Goal: Complete application form

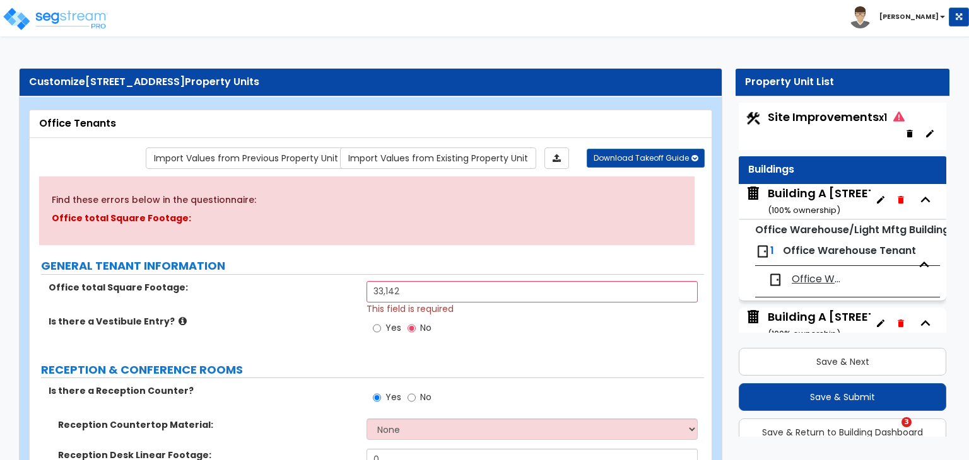
select select "3"
select select "5"
select select "4"
select select "3"
select select "1"
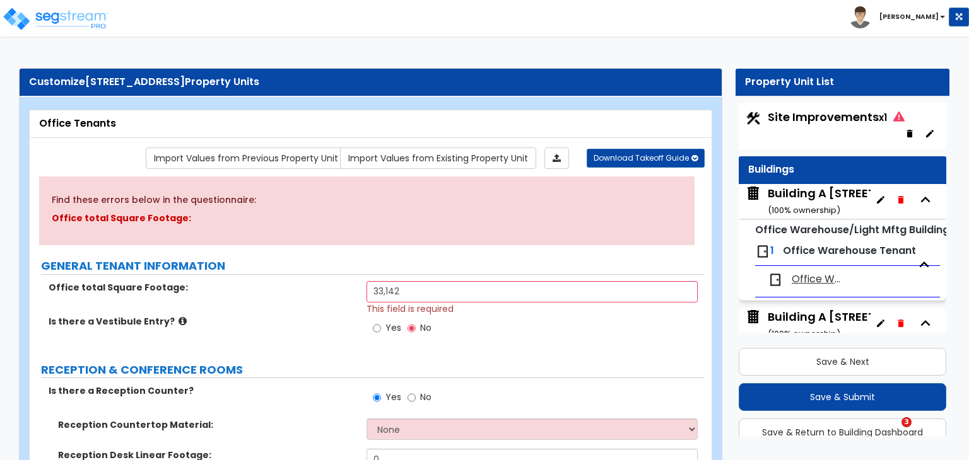
select select "1"
select select "2"
select select "1"
select select "4"
select select "1"
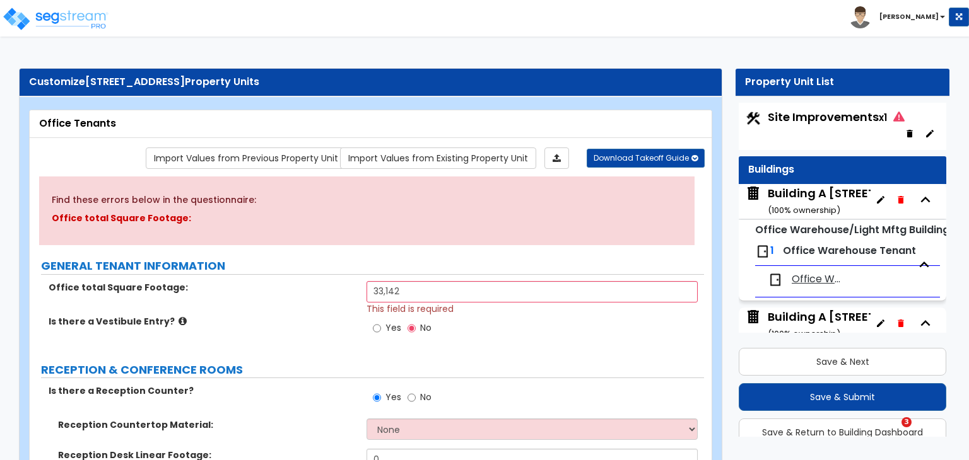
select select "1"
select select "2"
select select "1"
select select "2"
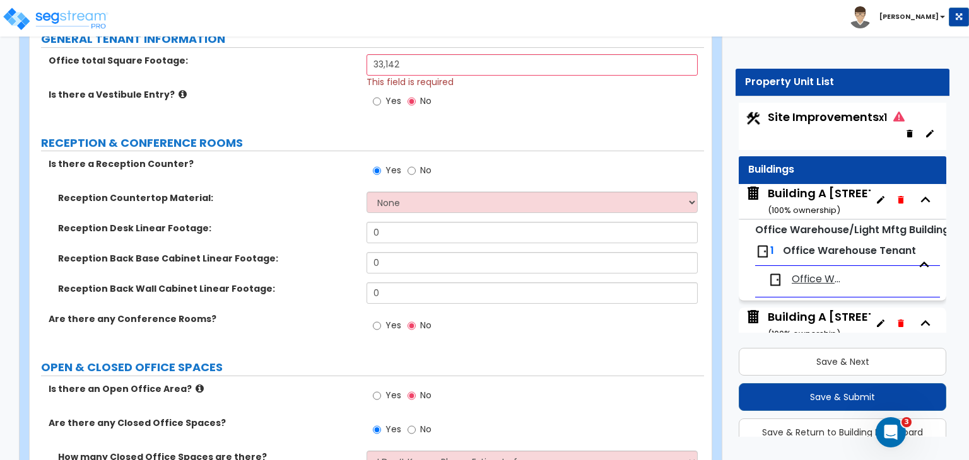
scroll to position [5, 0]
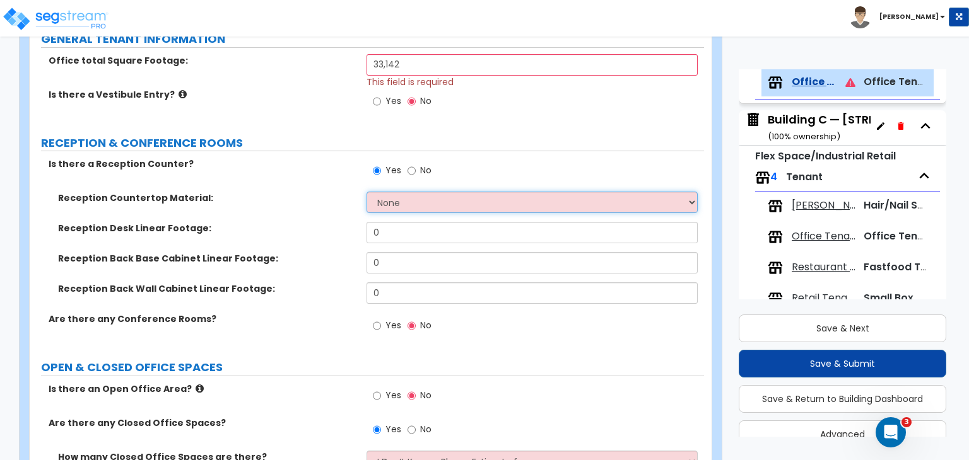
click at [404, 210] on select "None Plastic Laminate Solid Surface Stone Quartz Marble Tile Wood Stainless Ste…" at bounding box center [531, 202] width 330 height 21
select select "1"
click at [366, 192] on select "None Plastic Laminate Solid Surface Stone Quartz Marble Tile Wood Stainless Ste…" at bounding box center [531, 202] width 330 height 21
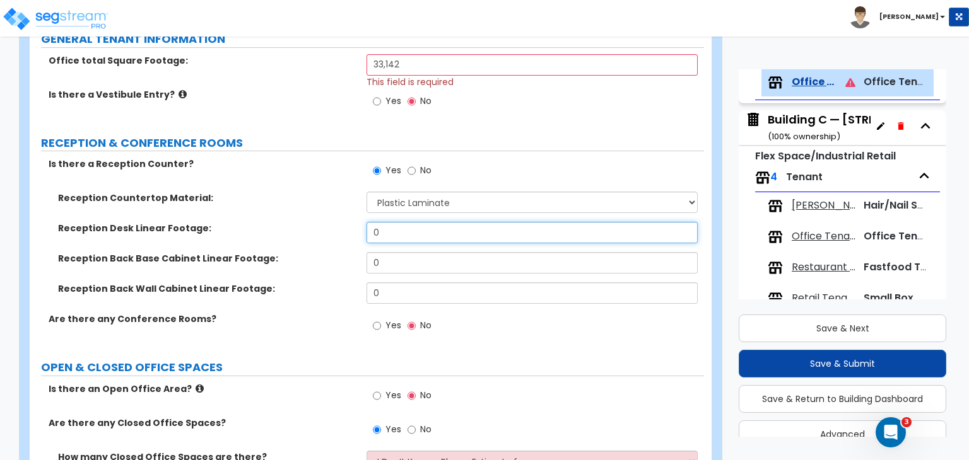
drag, startPoint x: 397, startPoint y: 225, endPoint x: 295, endPoint y: 218, distance: 103.1
click at [295, 218] on div "Reception Countertop Material: None Plastic Laminate Solid Surface Stone Quartz…" at bounding box center [366, 252] width 655 height 121
type input "96"
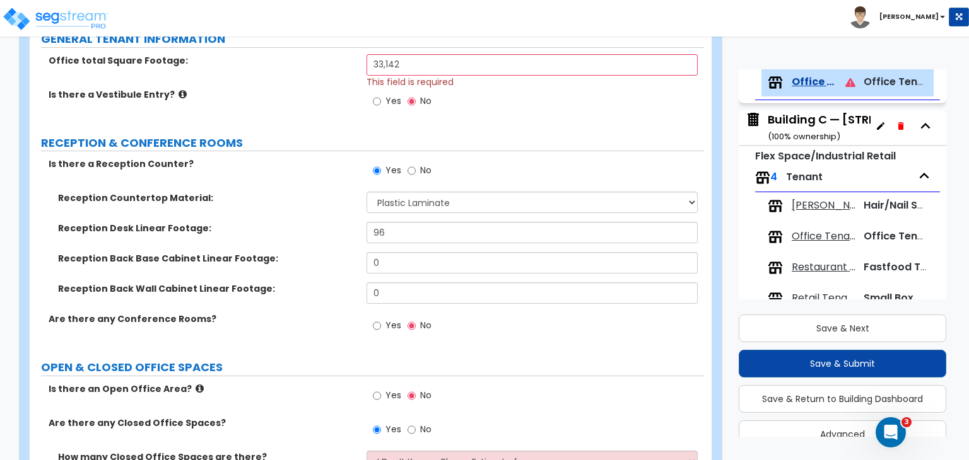
click at [314, 255] on label "Reception Back Base Cabinet Linear Footage:" at bounding box center [207, 258] width 299 height 13
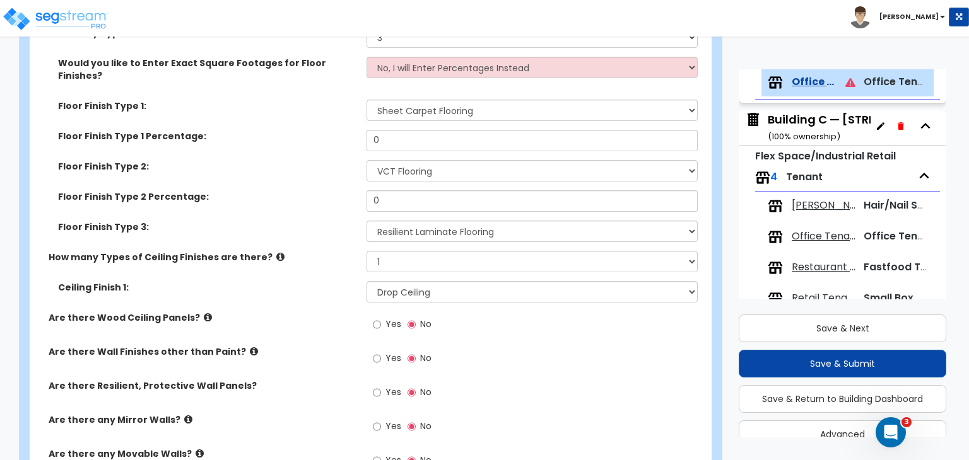
scroll to position [753, 0]
click at [320, 255] on div "How many Types of Ceiling Finishes are there? None 1 2 3" at bounding box center [367, 265] width 674 height 30
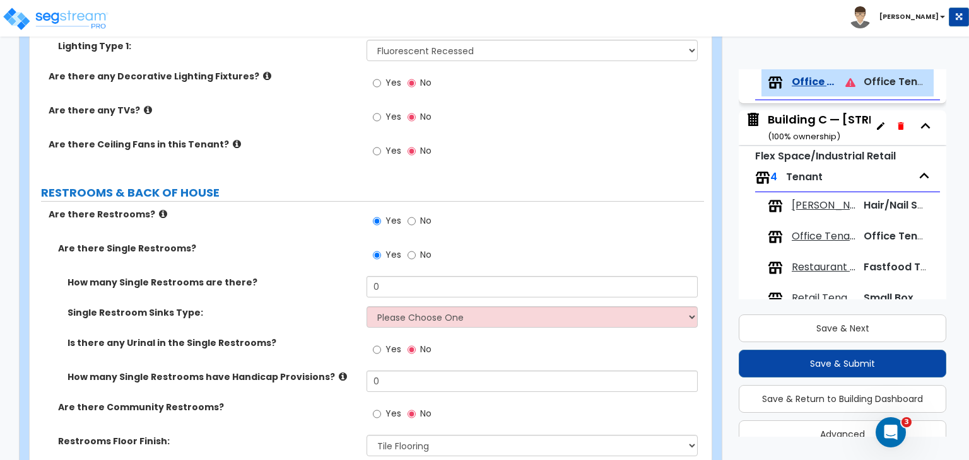
scroll to position [1702, 0]
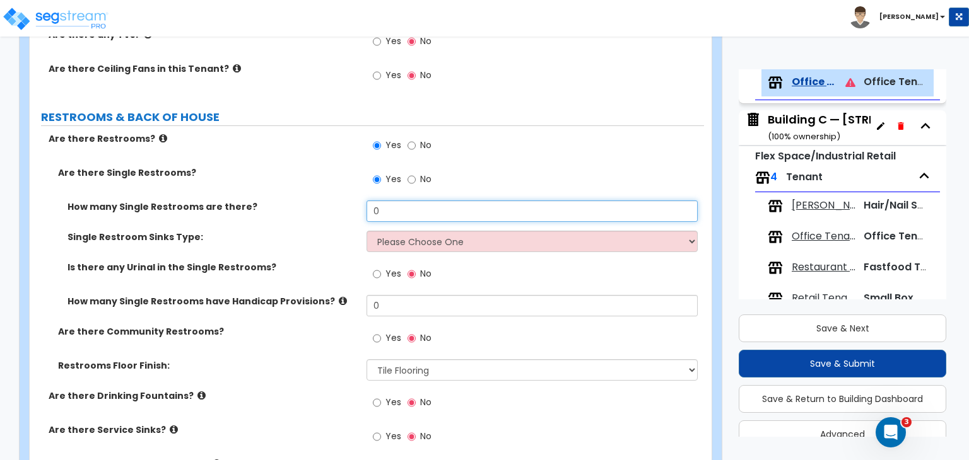
drag, startPoint x: 324, startPoint y: 192, endPoint x: 305, endPoint y: 192, distance: 19.6
click at [305, 201] on div "How many Single Restrooms are there? 0" at bounding box center [367, 216] width 674 height 30
drag, startPoint x: 354, startPoint y: 197, endPoint x: 316, endPoint y: 189, distance: 39.3
click at [316, 201] on div "How many Single Restrooms are there? 0" at bounding box center [367, 216] width 674 height 30
type input "20"
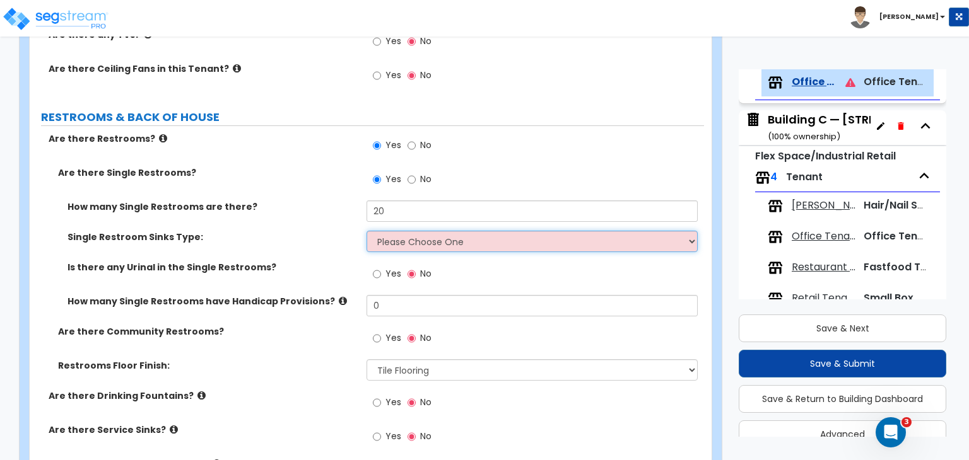
click at [423, 231] on select "Please Choose One Wall-mounted Vanity-mounted" at bounding box center [531, 241] width 330 height 21
select select "1"
click at [366, 231] on select "Please Choose One Wall-mounted Vanity-mounted" at bounding box center [531, 241] width 330 height 21
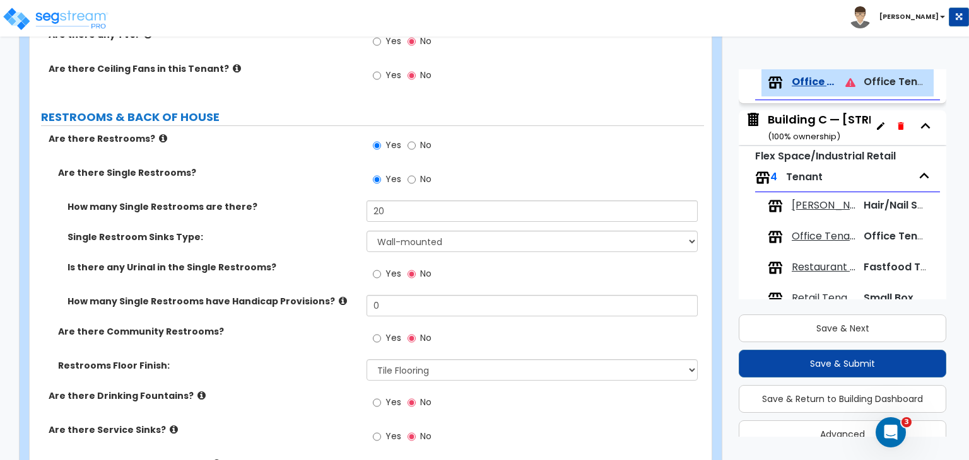
click at [325, 231] on div "Single Restroom Sinks Type: Please Choose One Wall-mounted Vanity-mounted" at bounding box center [367, 246] width 674 height 30
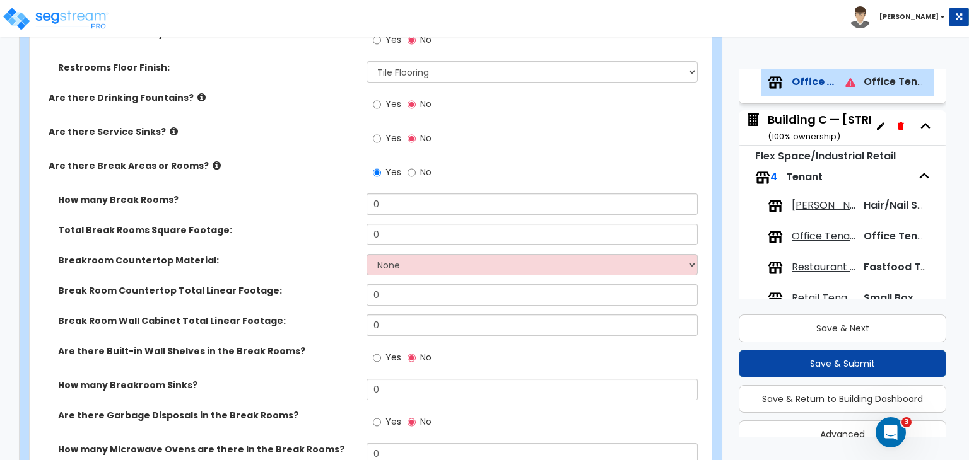
scroll to position [2001, 0]
click at [330, 231] on div "Total Break Rooms Square Footage: 0" at bounding box center [367, 239] width 674 height 30
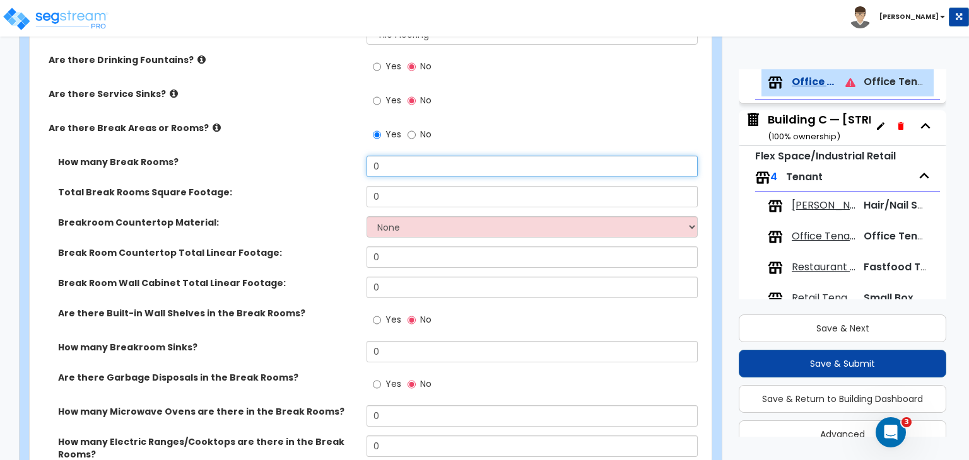
drag, startPoint x: 390, startPoint y: 151, endPoint x: 286, endPoint y: 152, distance: 103.4
click at [286, 156] on div "How many Break Rooms? 0" at bounding box center [367, 171] width 674 height 30
type input "18"
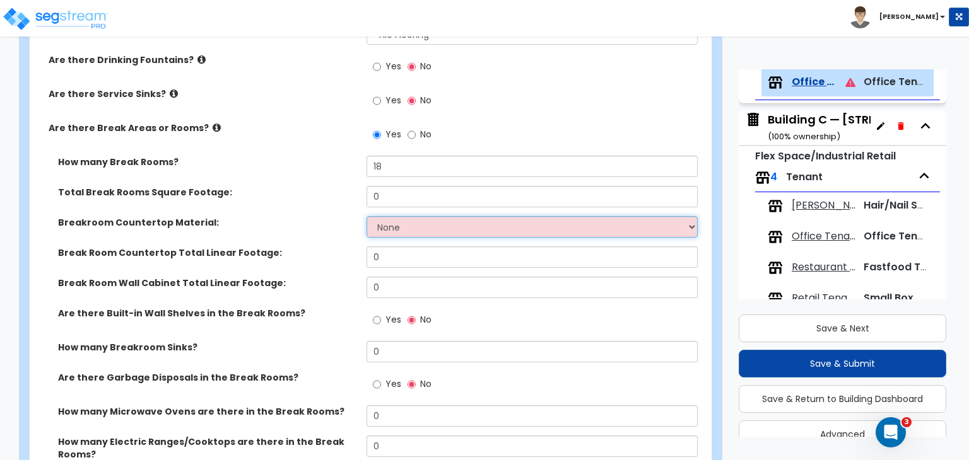
click at [401, 216] on select "None Plastic Laminate Solid Surface Stone Quartz Marble Tile Wood Stainless Ste…" at bounding box center [531, 226] width 330 height 21
select select "1"
click at [366, 216] on select "None Plastic Laminate Solid Surface Stone Quartz Marble Tile Wood Stainless Ste…" at bounding box center [531, 226] width 330 height 21
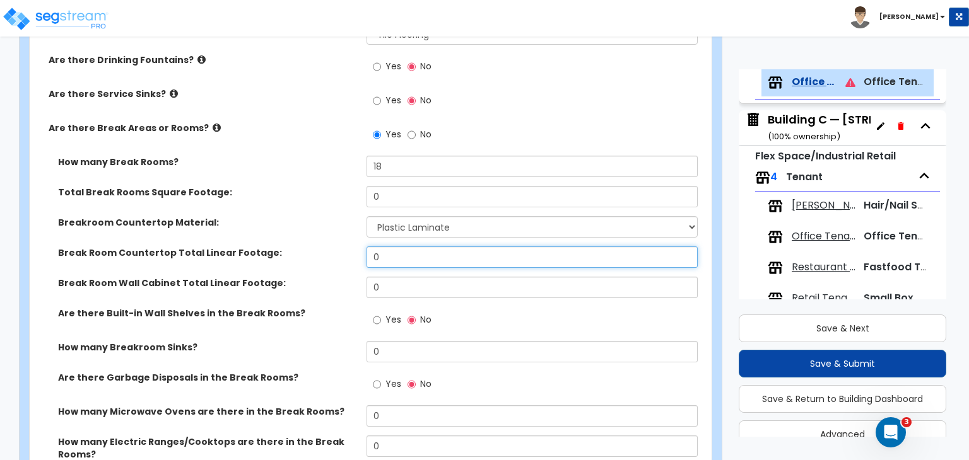
drag, startPoint x: 404, startPoint y: 243, endPoint x: 347, endPoint y: 231, distance: 58.0
click at [347, 247] on div "Break Room Countertop Total Linear Footage: 0" at bounding box center [367, 262] width 674 height 30
type input "108"
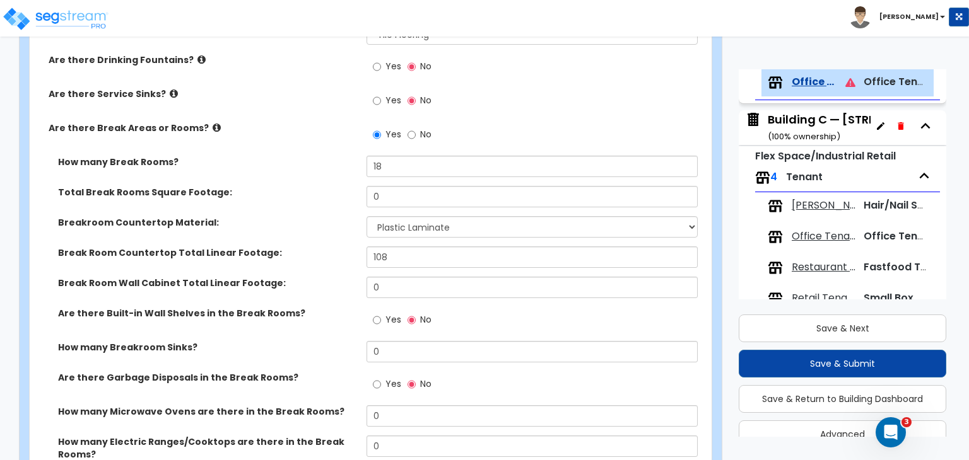
click at [361, 247] on div "Break Room Countertop Total Linear Footage:" at bounding box center [198, 253] width 337 height 13
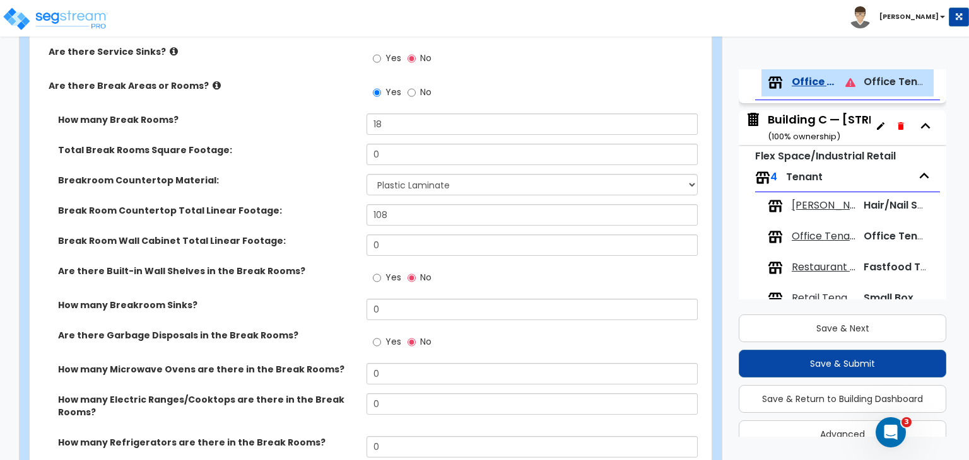
scroll to position [2089, 0]
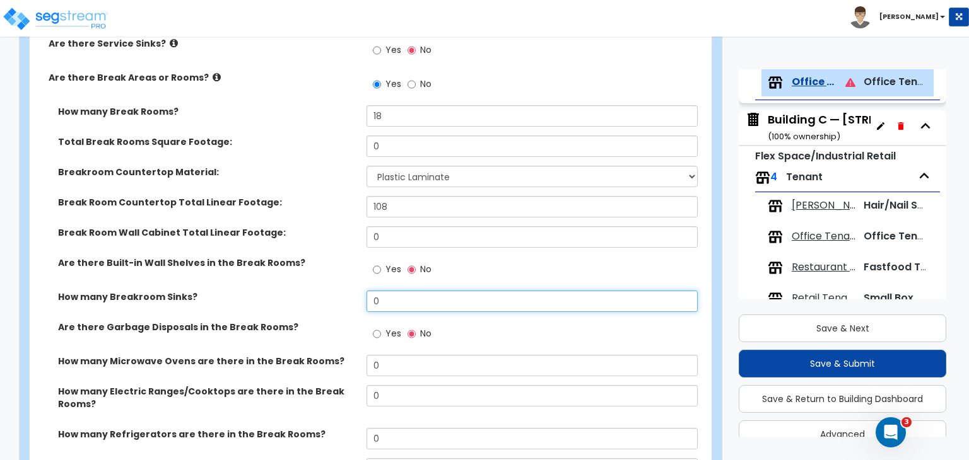
drag, startPoint x: 401, startPoint y: 283, endPoint x: 330, endPoint y: 283, distance: 70.6
click at [330, 291] on div "How many Breakroom Sinks? 0" at bounding box center [367, 306] width 674 height 30
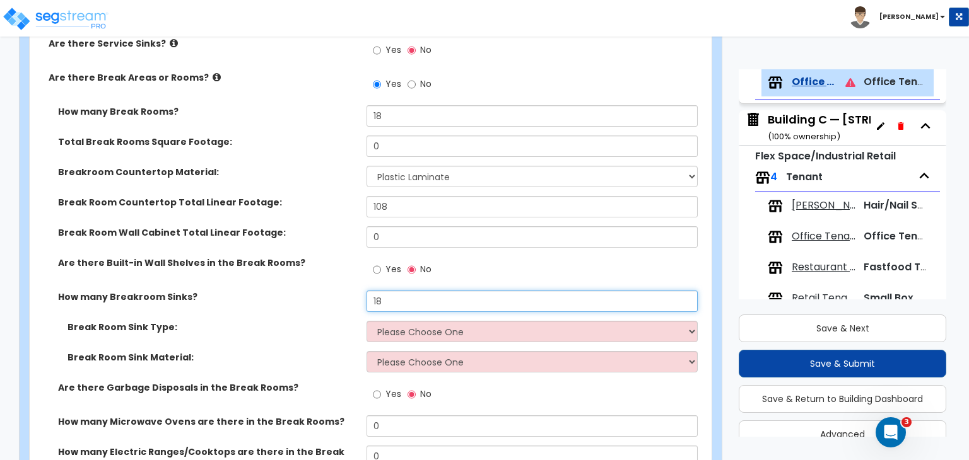
type input "18"
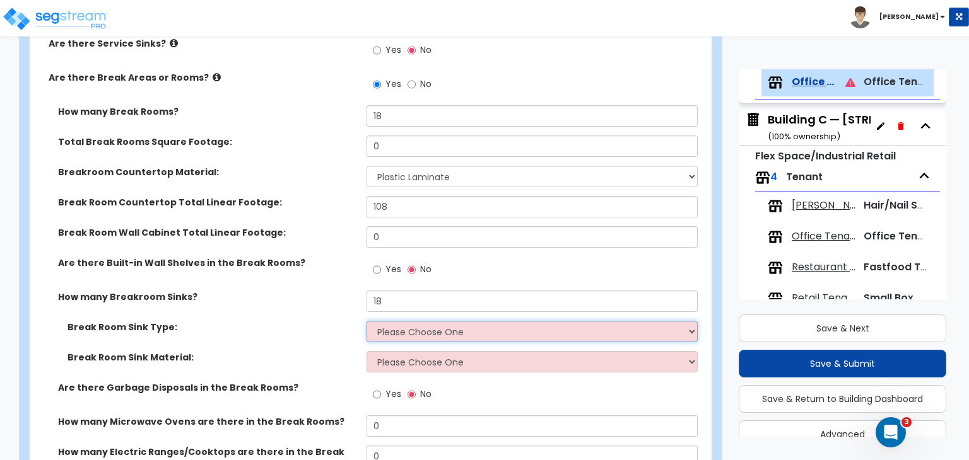
click at [395, 321] on select "Please Choose One Single Sink Double Sink" at bounding box center [531, 331] width 330 height 21
select select "1"
click at [366, 321] on select "Please Choose One Single Sink Double Sink" at bounding box center [531, 331] width 330 height 21
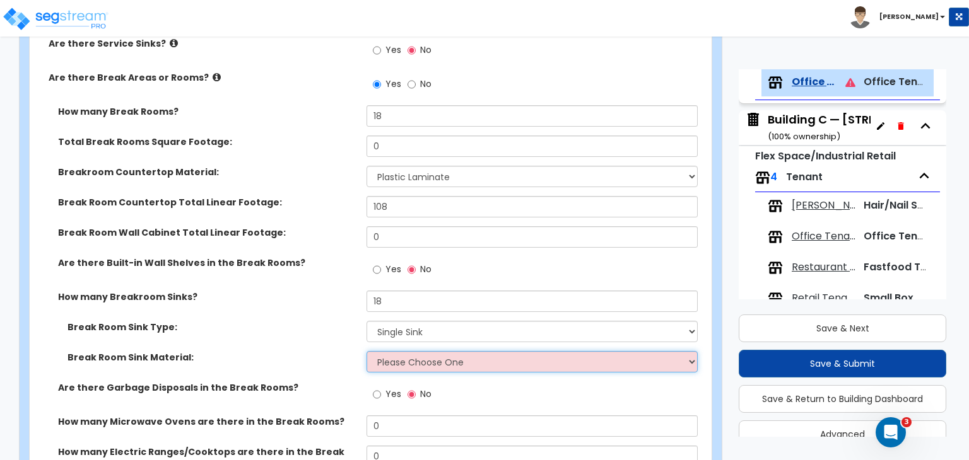
click at [420, 354] on select "Please Choose One Stainless Steel Porcelain Enamel Cast Iron" at bounding box center [531, 361] width 330 height 21
select select "1"
click at [366, 351] on select "Please Choose One Stainless Steel Porcelain Enamel Cast Iron" at bounding box center [531, 361] width 330 height 21
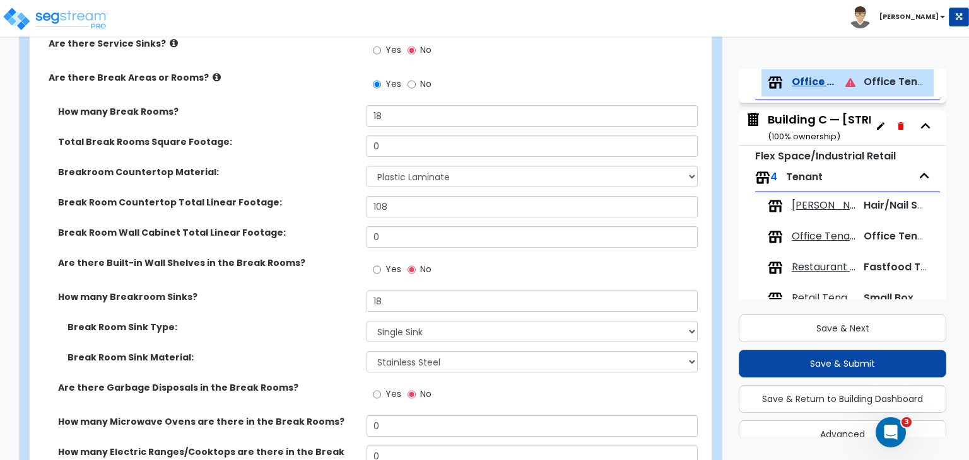
click at [312, 328] on div "Break Room Sink Type: Please Choose One Single Sink Double Sink" at bounding box center [367, 336] width 674 height 30
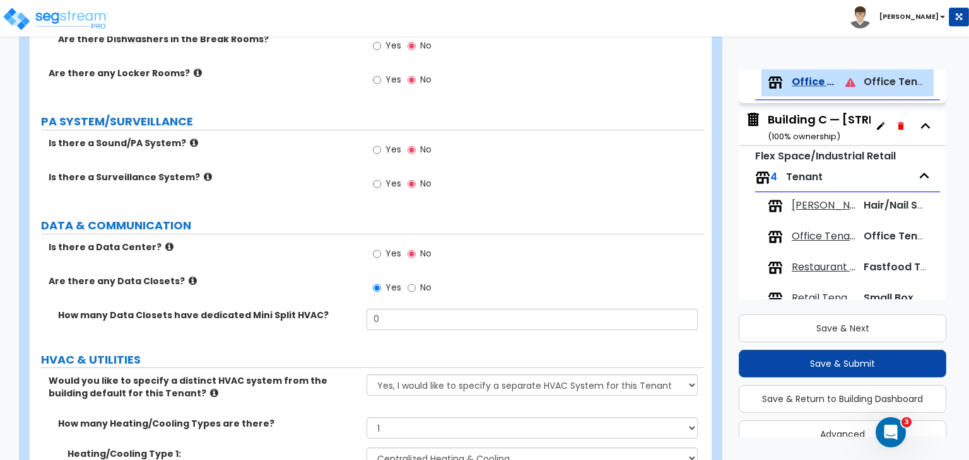
scroll to position [2635, 0]
click at [408, 282] on input "No" at bounding box center [411, 289] width 8 height 14
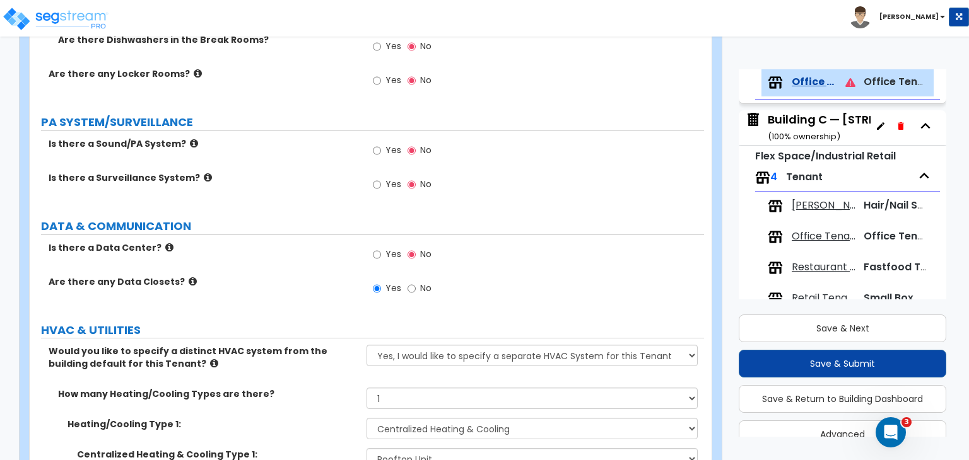
click at [323, 276] on label "Are there any Data Closets?" at bounding box center [203, 282] width 308 height 13
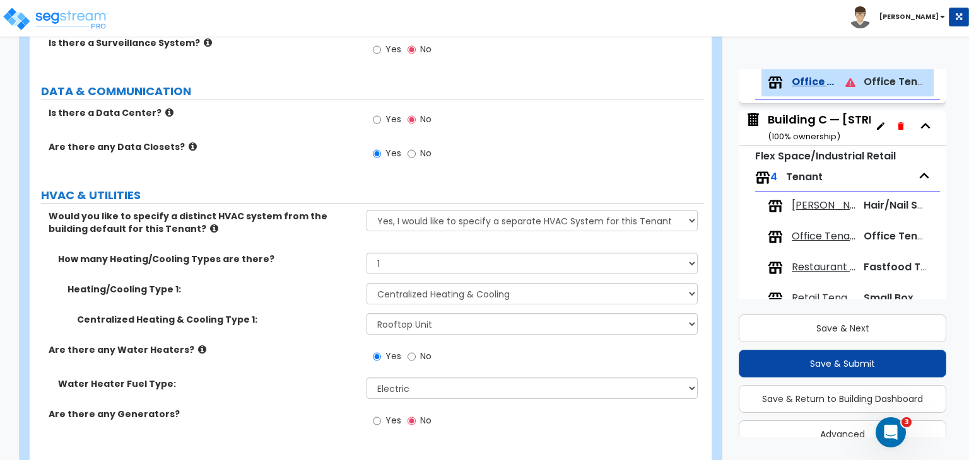
scroll to position [2795, 0]
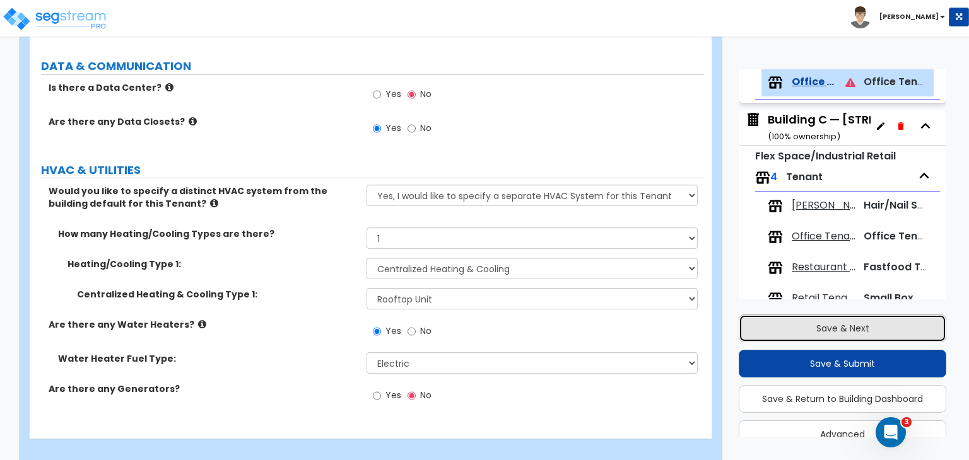
click at [865, 322] on button "Save & Next" at bounding box center [842, 329] width 207 height 28
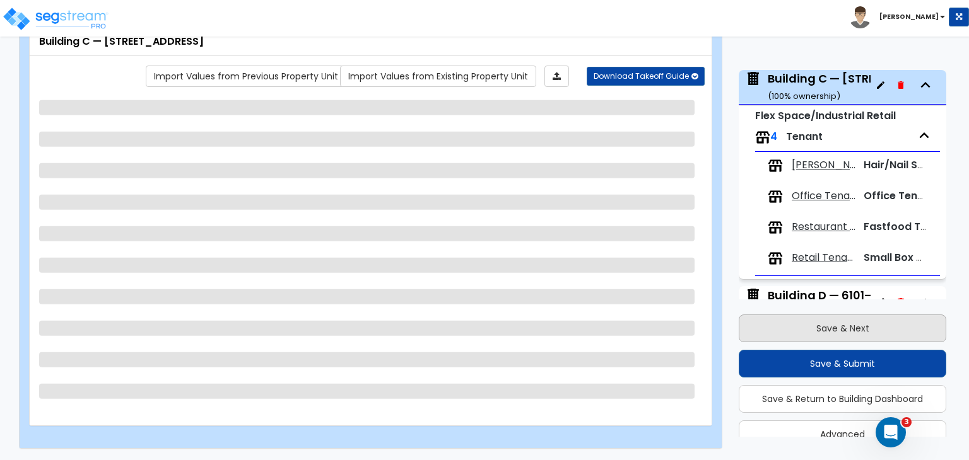
scroll to position [452, 0]
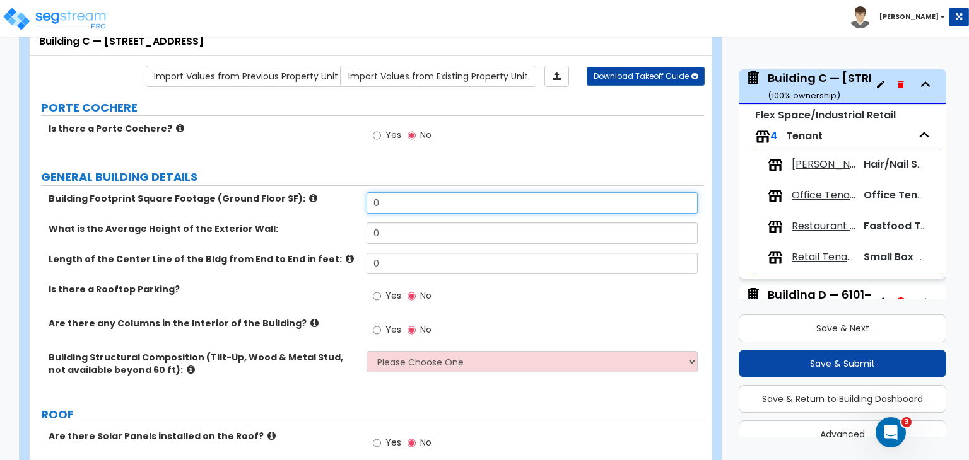
drag, startPoint x: 404, startPoint y: 199, endPoint x: 281, endPoint y: 204, distance: 123.1
click at [281, 204] on div "Building Footprint Square Footage (Ground Floor SF): 0" at bounding box center [367, 207] width 674 height 30
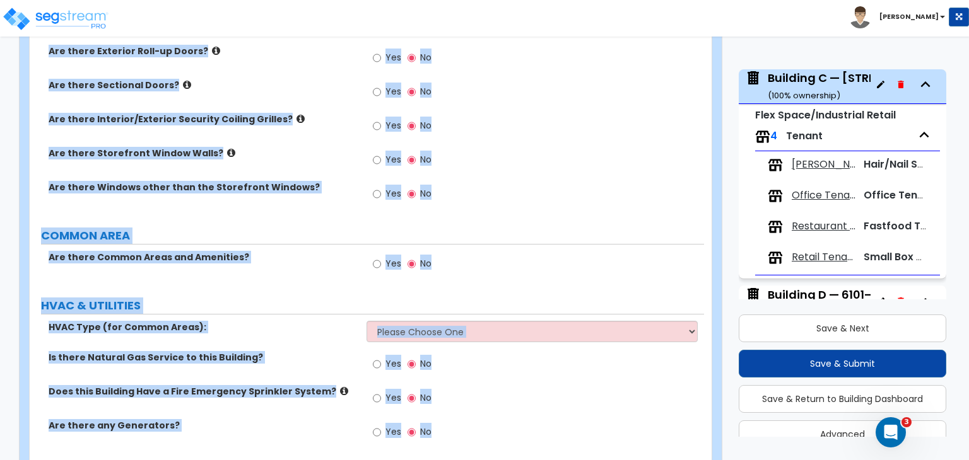
scroll to position [941, 0]
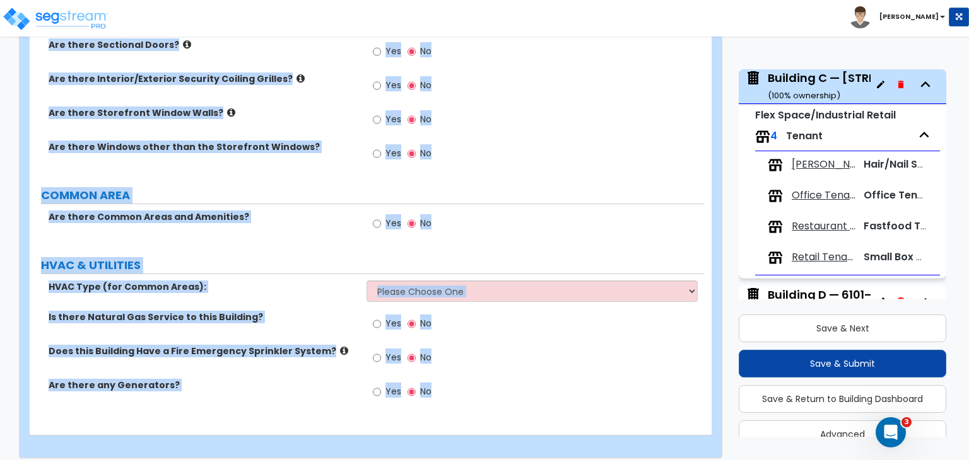
drag, startPoint x: 35, startPoint y: 84, endPoint x: 633, endPoint y: 489, distance: 722.4
copy div "PORTE COCHERE Is there a Porte Cochere? Yes No GENERAL BUILDING DETAILS Buildin…"
